Goal: Transaction & Acquisition: Obtain resource

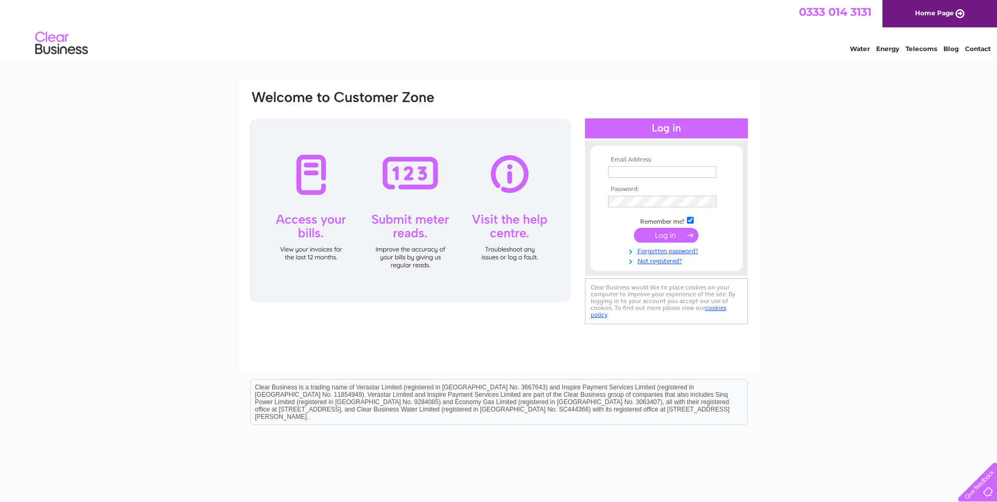
click at [618, 171] on input "text" at bounding box center [662, 172] width 108 height 12
type input "[PERSON_NAME][EMAIL_ADDRESS][DOMAIN_NAME]"
click at [662, 236] on input "submit" at bounding box center [666, 235] width 65 height 15
click at [671, 238] on input "submit" at bounding box center [666, 235] width 65 height 15
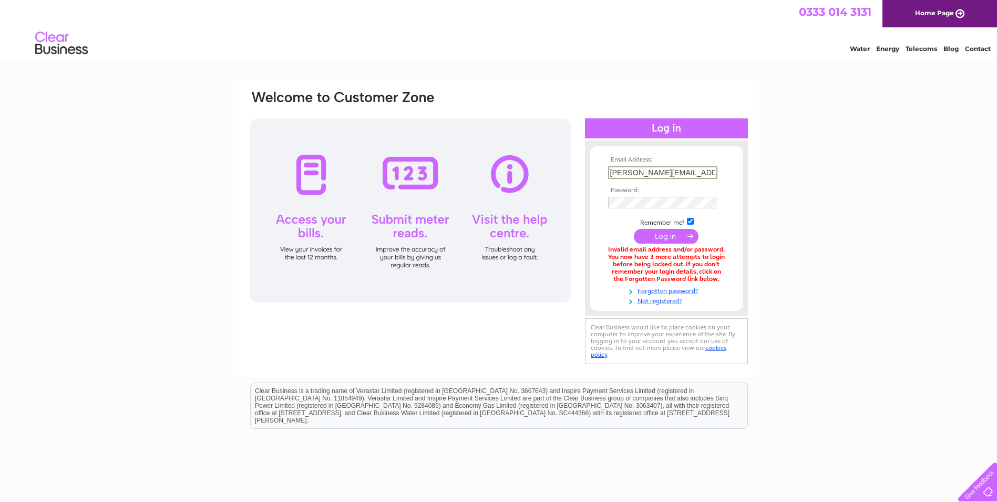
click at [681, 170] on input "[PERSON_NAME][EMAIL_ADDRESS][DOMAIN_NAME]" at bounding box center [662, 172] width 109 height 13
type input "t"
type input "T"
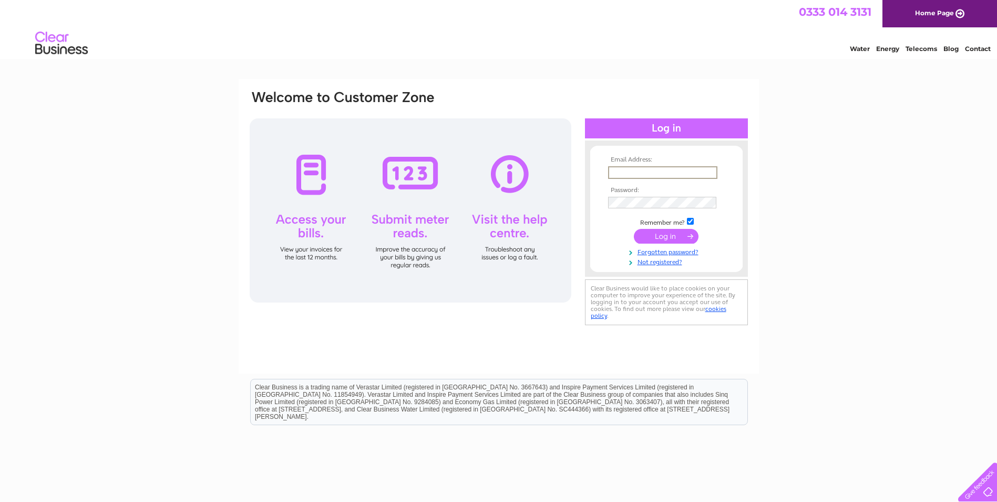
click at [638, 174] on input "text" at bounding box center [662, 172] width 109 height 13
type input "[PERSON_NAME][EMAIL_ADDRESS][DOMAIN_NAME]"
click at [672, 233] on input "submit" at bounding box center [666, 236] width 65 height 15
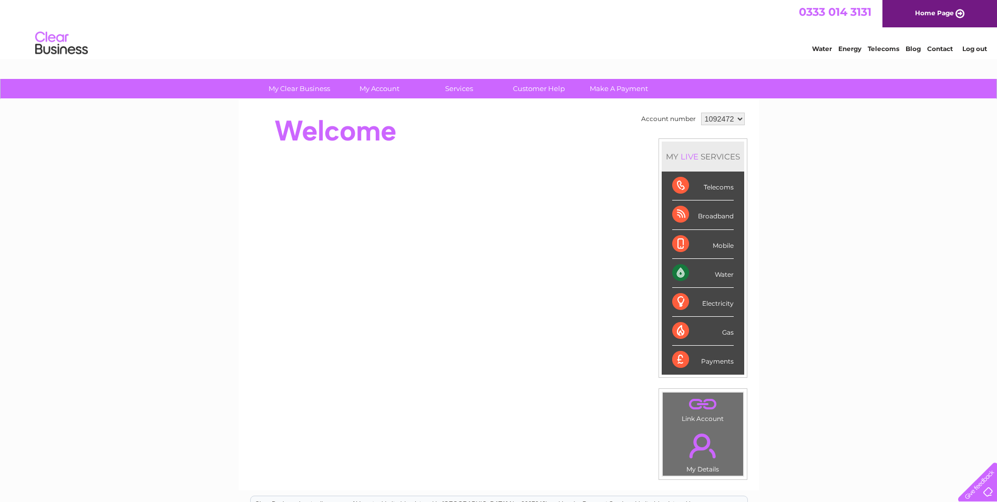
scroll to position [53, 0]
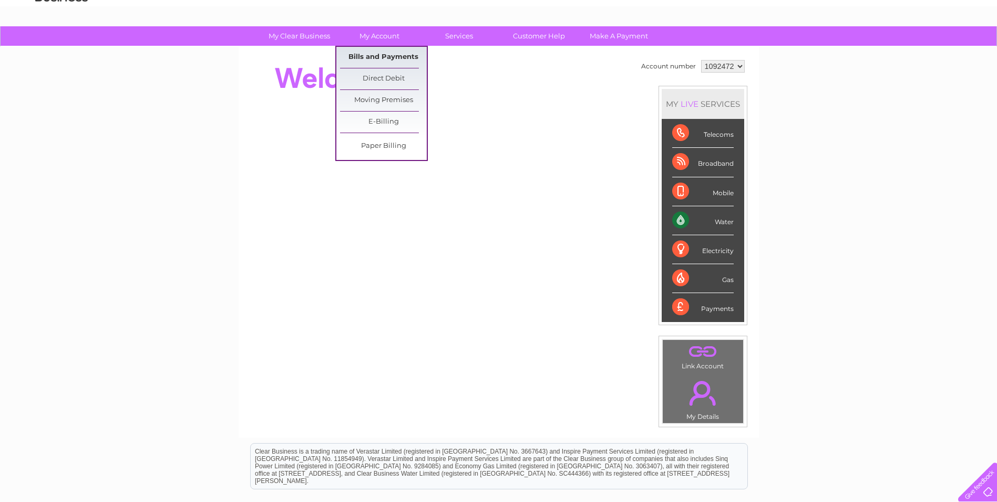
click at [375, 54] on link "Bills and Payments" at bounding box center [383, 57] width 87 height 21
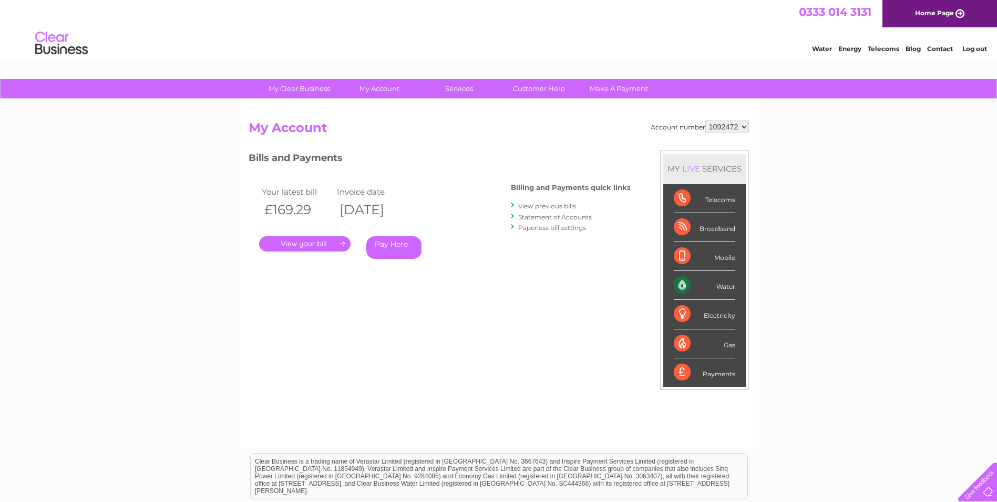
click at [301, 246] on link "." at bounding box center [304, 243] width 91 height 15
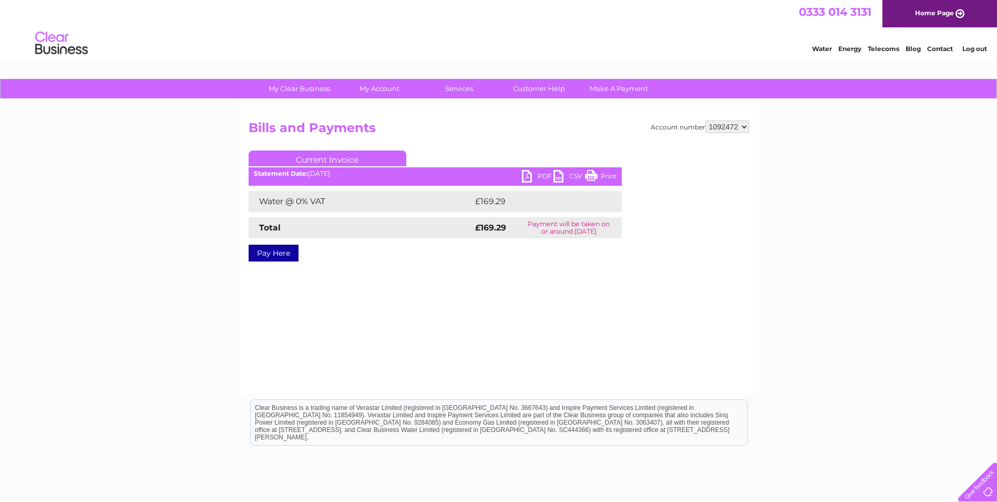
click at [543, 170] on link "PDF" at bounding box center [538, 177] width 32 height 15
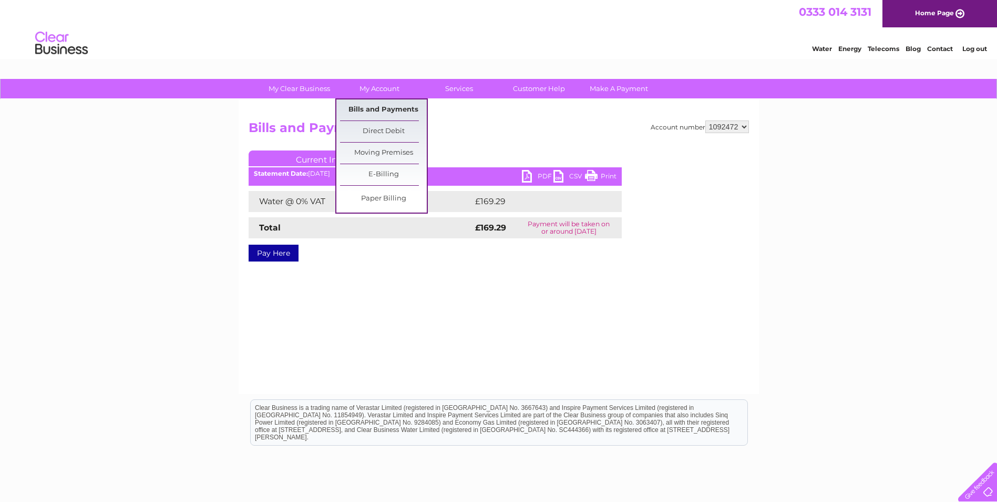
click at [378, 108] on link "Bills and Payments" at bounding box center [383, 109] width 87 height 21
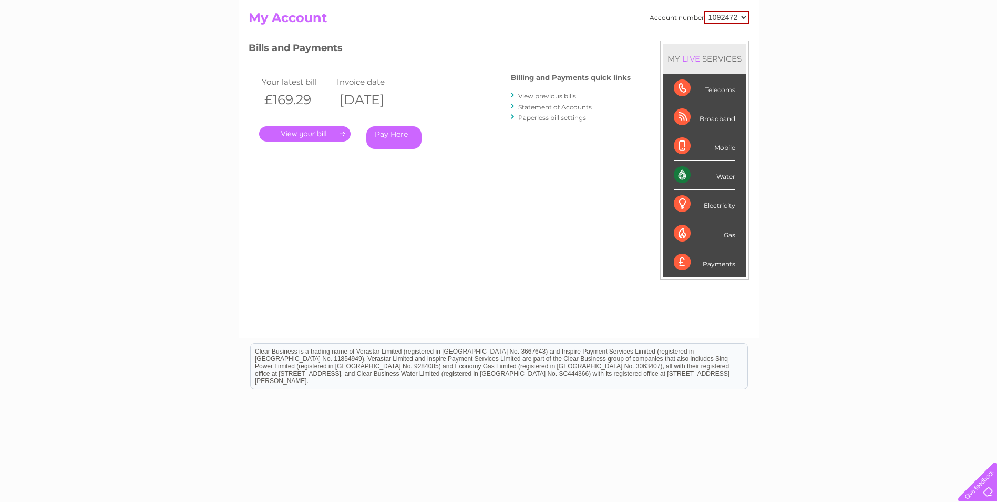
scroll to position [134, 0]
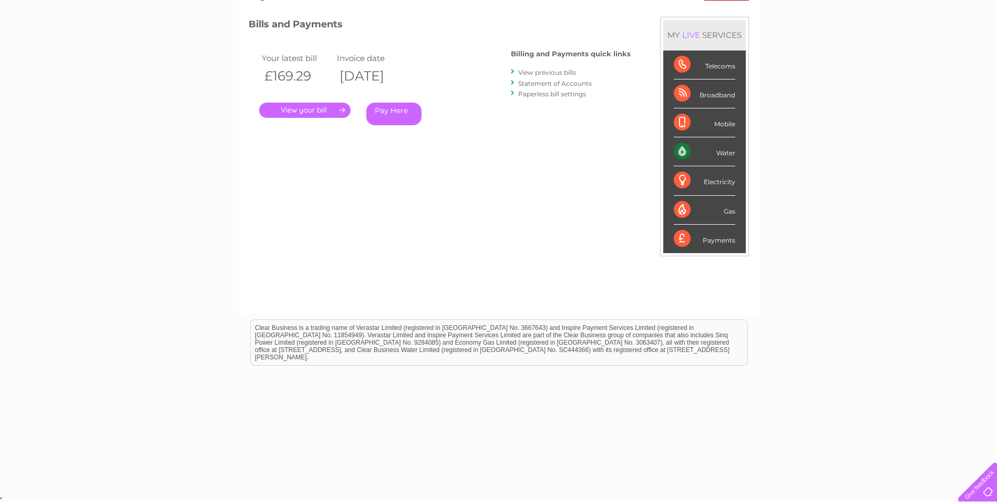
click at [532, 71] on link "View previous bills" at bounding box center [547, 72] width 58 height 8
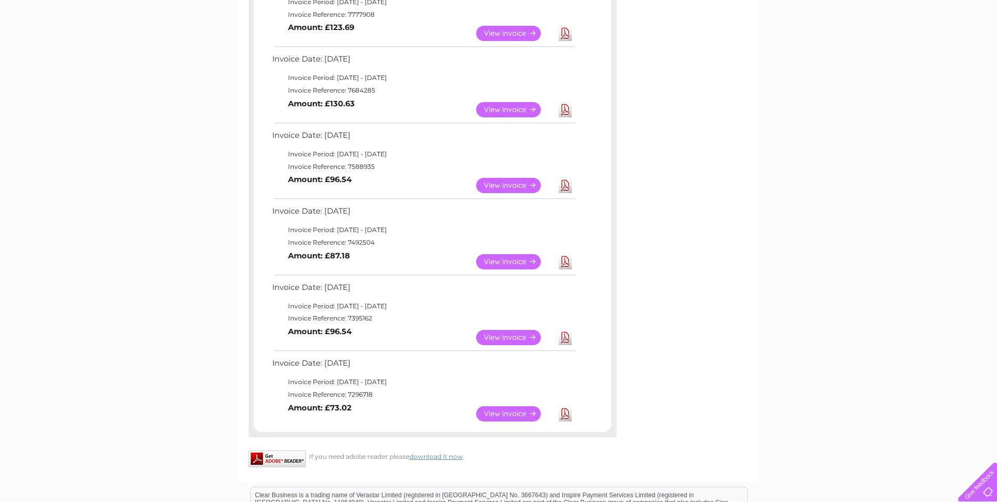
scroll to position [526, 0]
click at [508, 336] on link "View" at bounding box center [514, 336] width 77 height 15
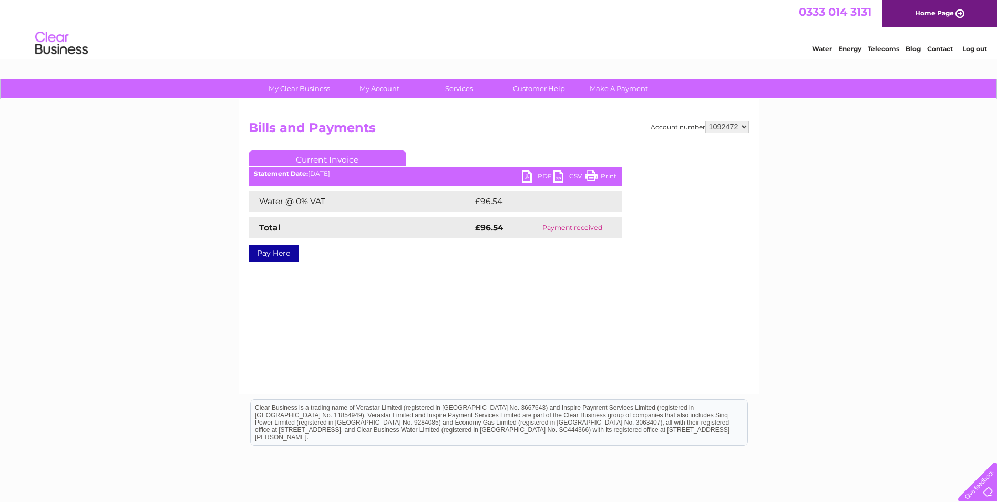
click at [530, 171] on link "PDF" at bounding box center [538, 177] width 32 height 15
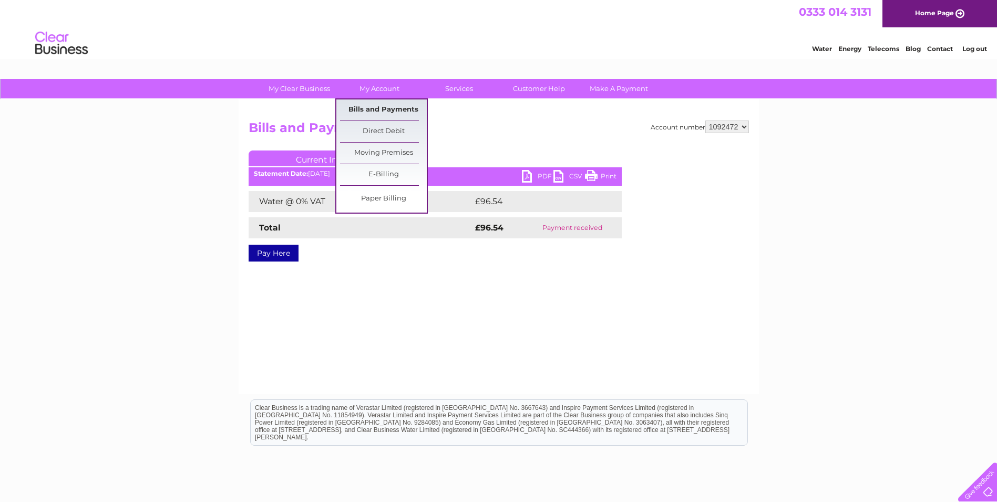
click at [392, 110] on link "Bills and Payments" at bounding box center [383, 109] width 87 height 21
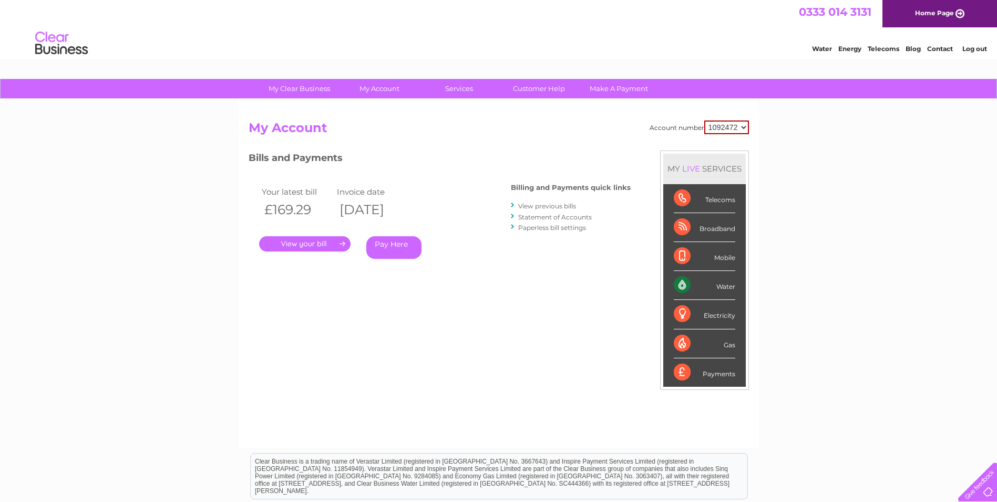
click at [546, 203] on link "View previous bills" at bounding box center [547, 206] width 58 height 8
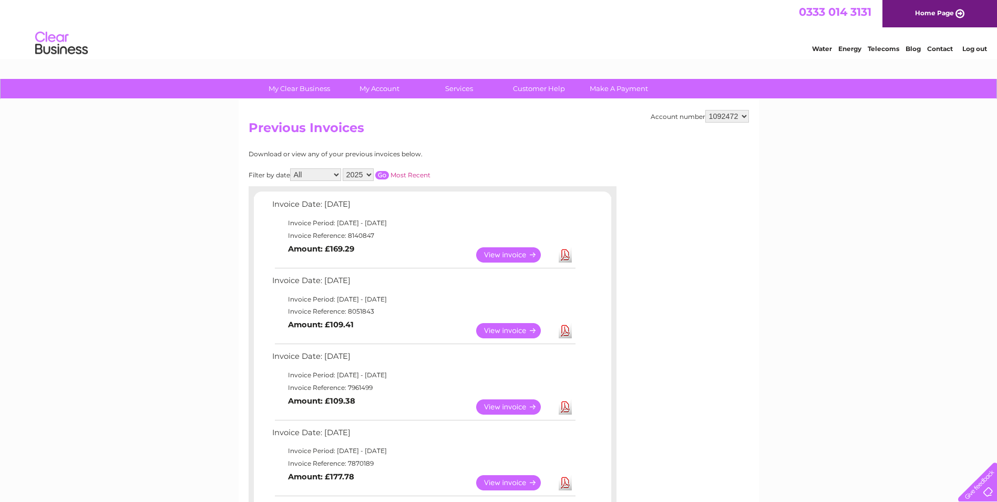
click at [518, 329] on link "View" at bounding box center [514, 330] width 77 height 15
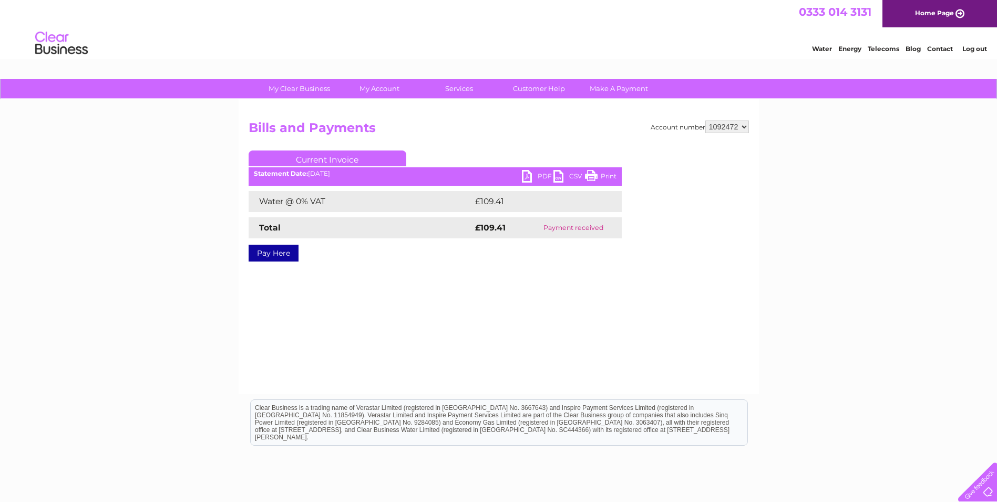
click at [535, 175] on link "PDF" at bounding box center [538, 177] width 32 height 15
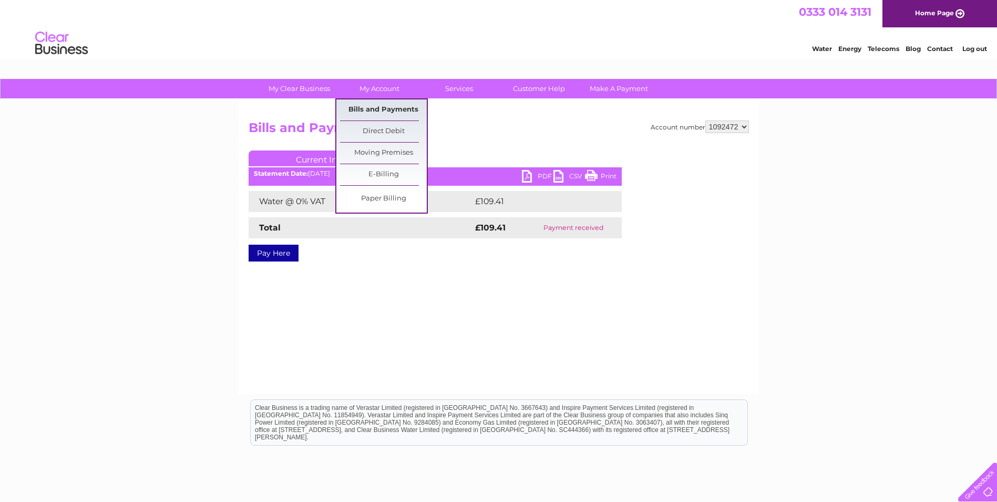
click at [369, 107] on link "Bills and Payments" at bounding box center [383, 109] width 87 height 21
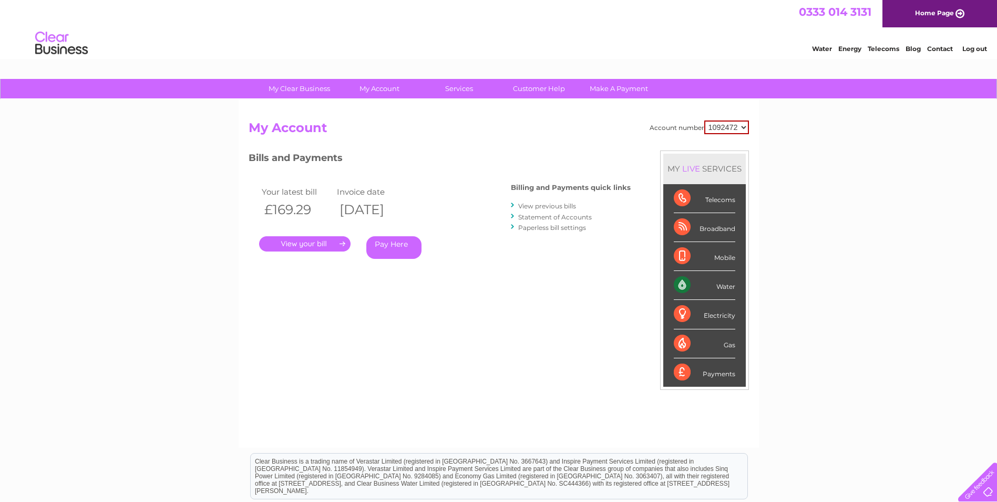
click at [549, 207] on link "View previous bills" at bounding box center [547, 206] width 58 height 8
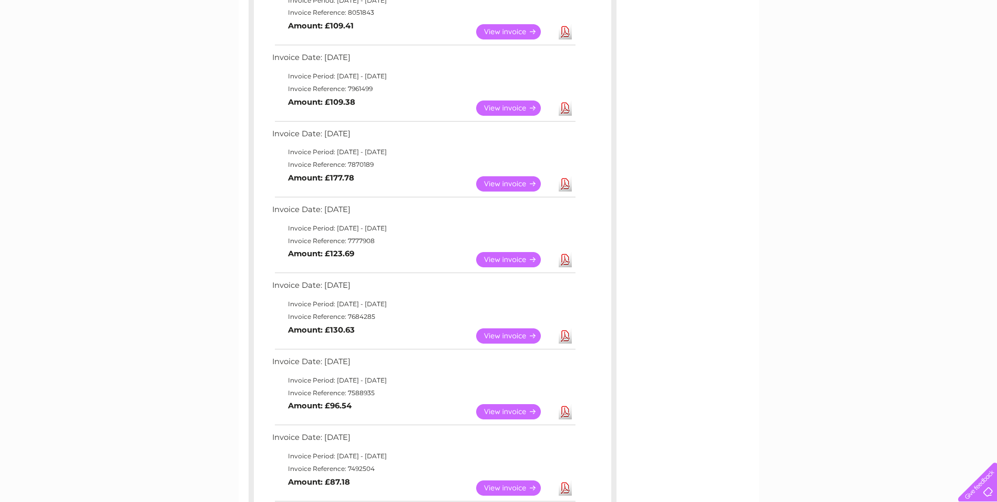
scroll to position [315, 0]
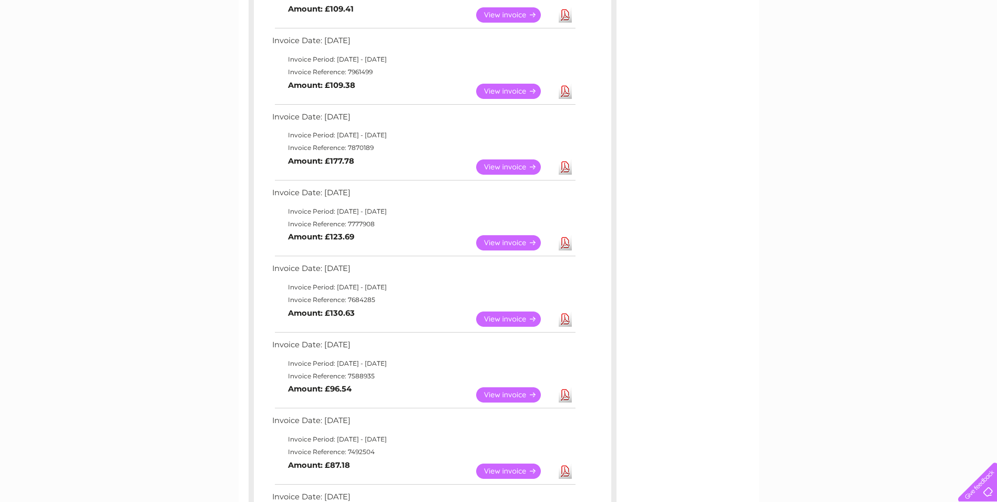
click at [505, 317] on link "View" at bounding box center [514, 318] width 77 height 15
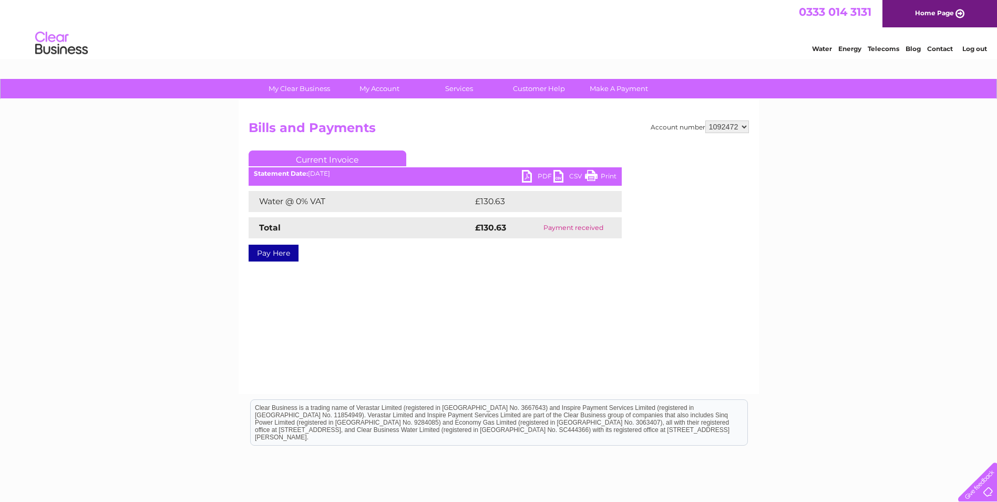
click at [538, 176] on link "PDF" at bounding box center [538, 177] width 32 height 15
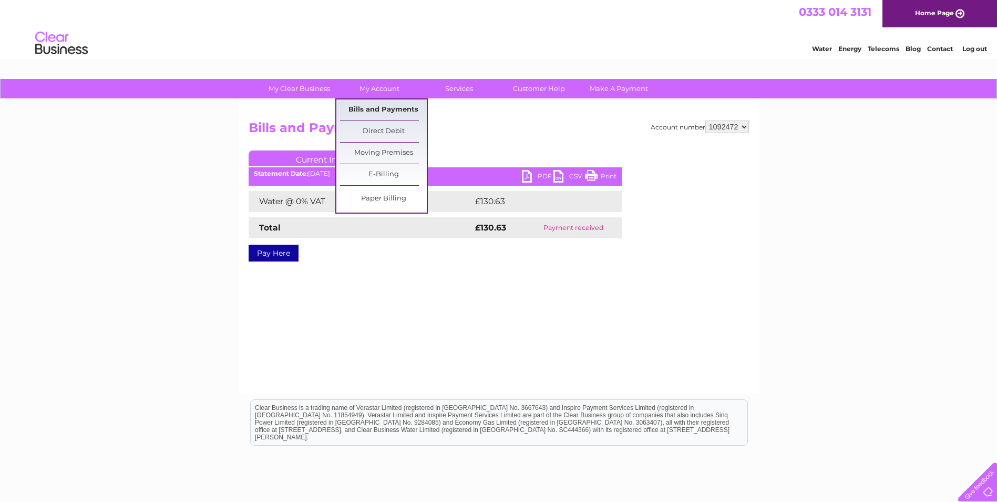
click at [370, 108] on link "Bills and Payments" at bounding box center [383, 109] width 87 height 21
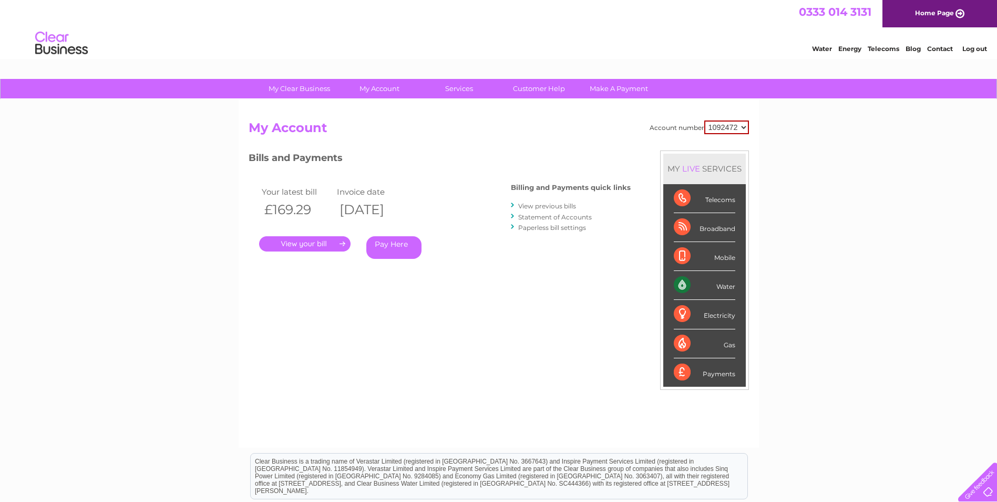
click at [554, 206] on link "View previous bills" at bounding box center [547, 206] width 58 height 8
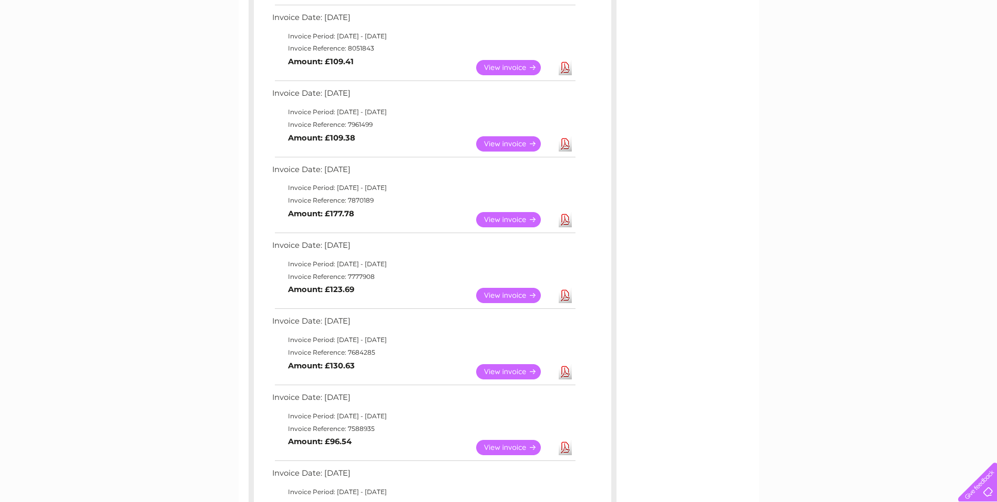
scroll to position [315, 0]
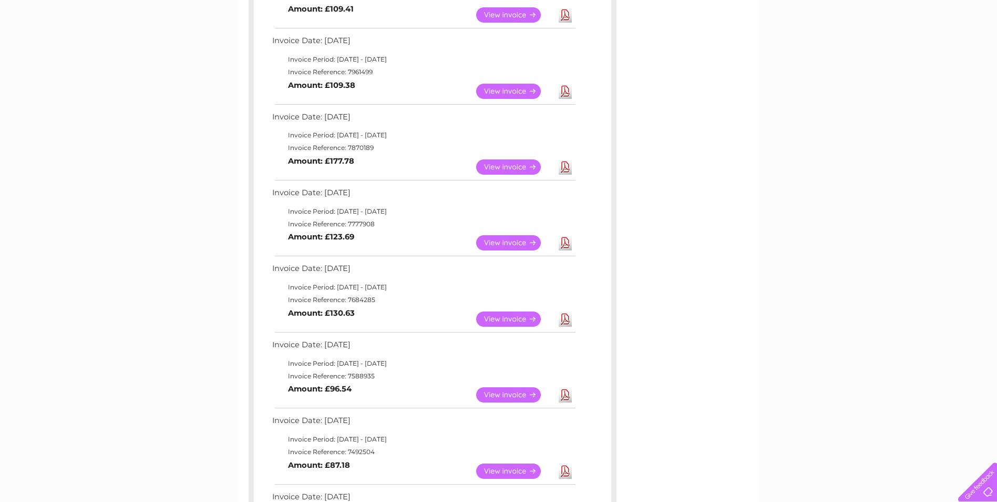
click at [512, 244] on link "View" at bounding box center [514, 242] width 77 height 15
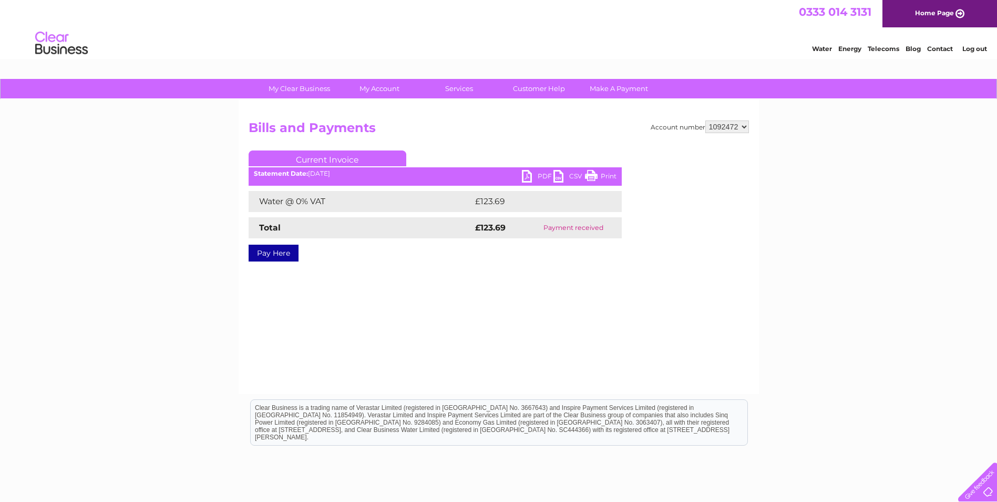
click at [539, 175] on link "PDF" at bounding box center [538, 177] width 32 height 15
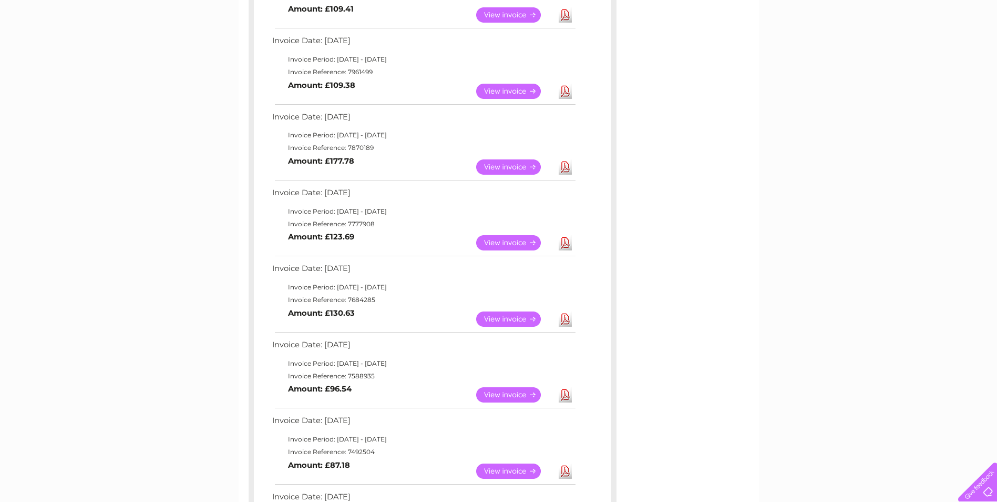
click at [510, 165] on link "View" at bounding box center [514, 166] width 77 height 15
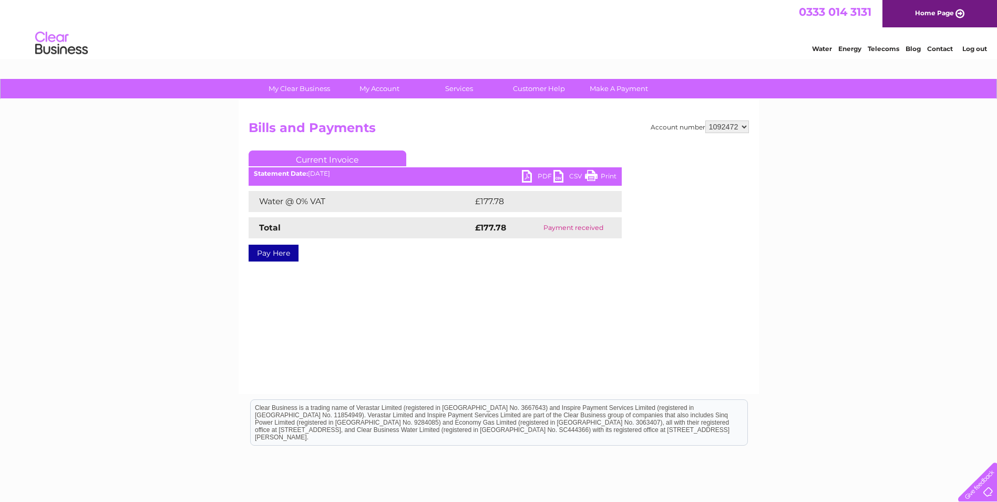
click at [530, 172] on link "PDF" at bounding box center [538, 177] width 32 height 15
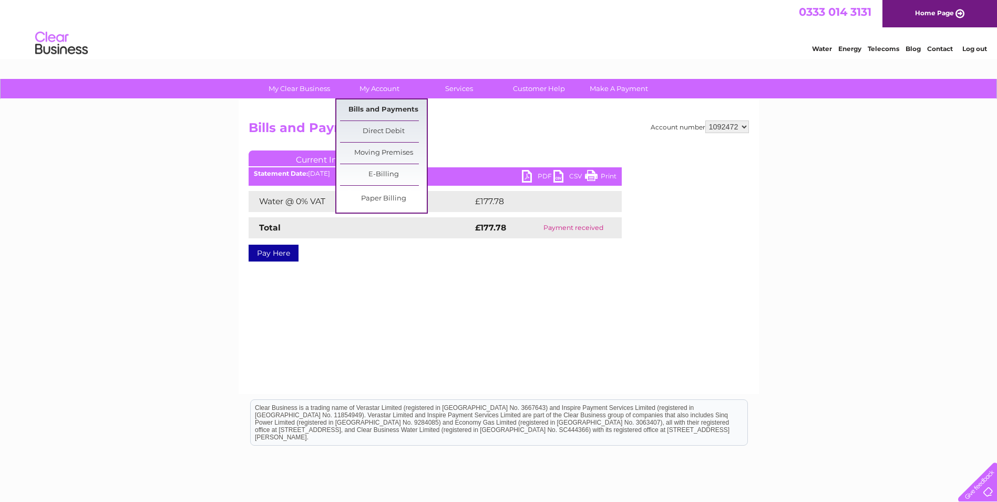
click at [398, 106] on link "Bills and Payments" at bounding box center [383, 109] width 87 height 21
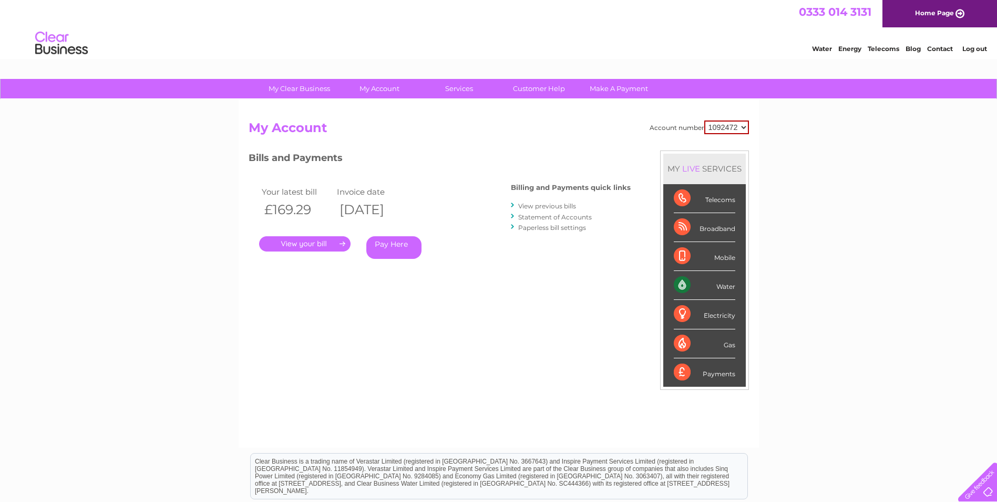
click at [545, 206] on link "View previous bills" at bounding box center [547, 206] width 58 height 8
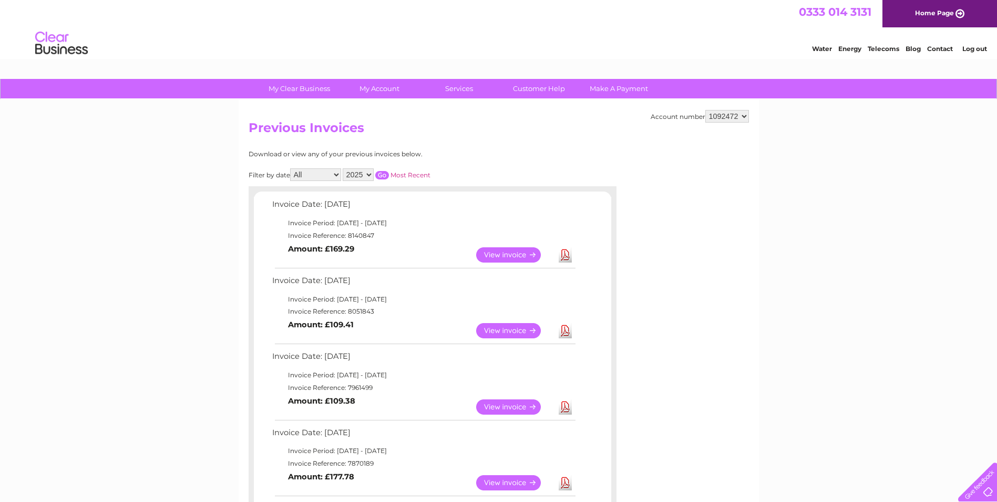
click at [978, 46] on link "Log out" at bounding box center [975, 49] width 25 height 8
